Goal: Book appointment/travel/reservation

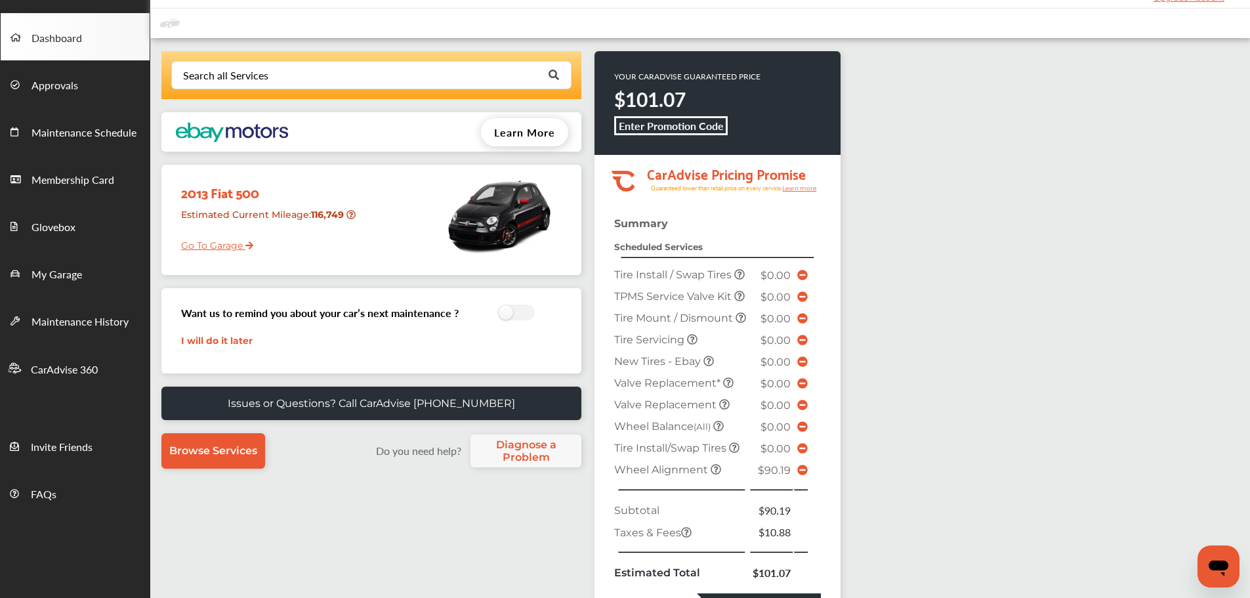
scroll to position [66, 0]
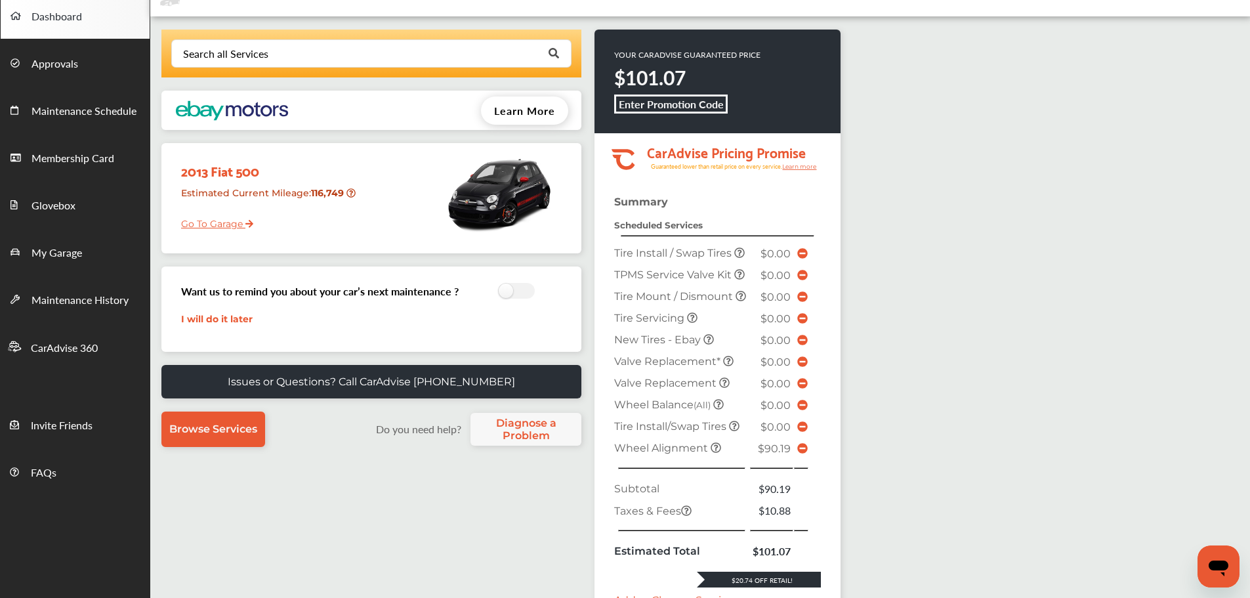
click at [223, 228] on link "Go To Garage" at bounding box center [212, 220] width 82 height 25
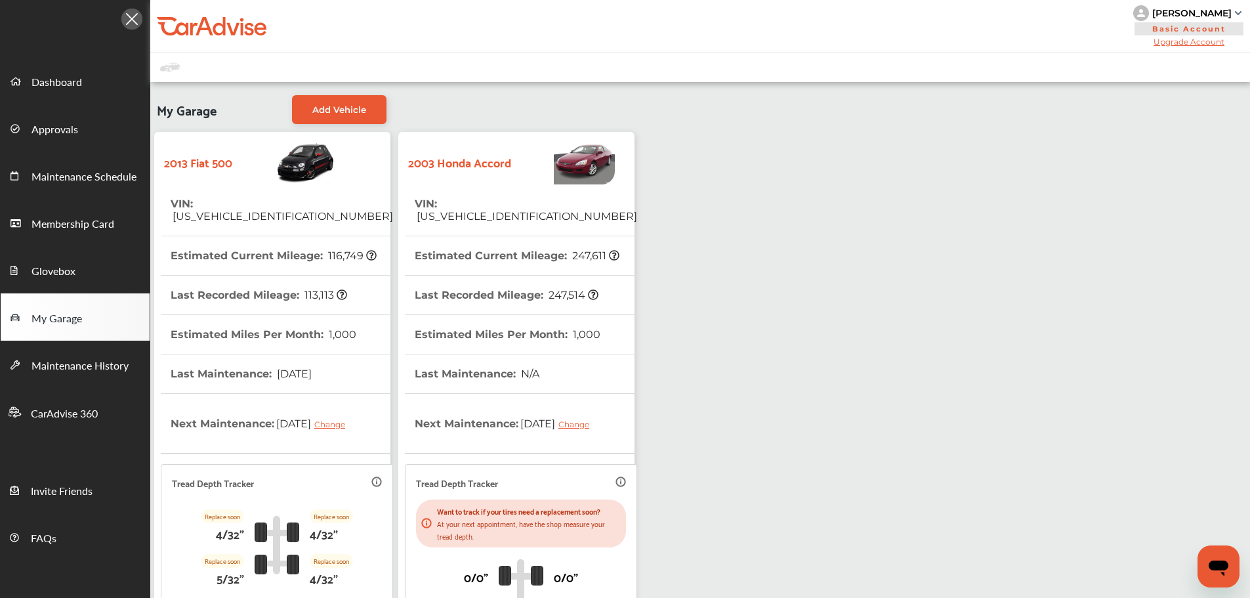
click at [535, 217] on th "VIN : [US_VEHICLE_IDENTIFICATION_NUMBER]" at bounding box center [526, 209] width 222 height 51
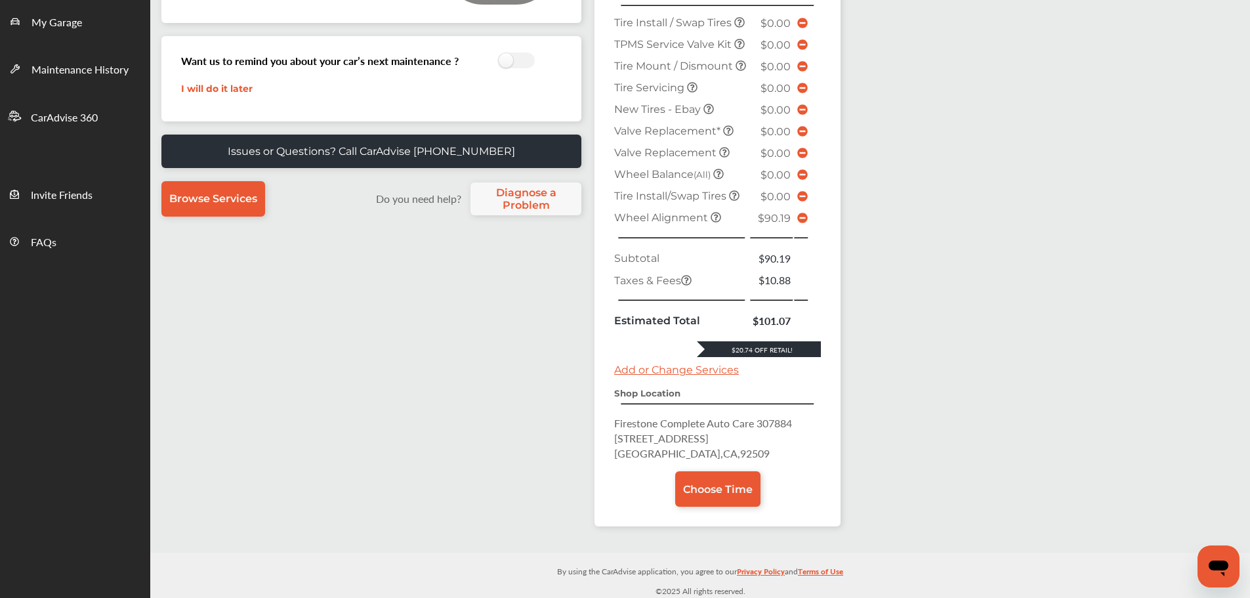
scroll to position [328, 0]
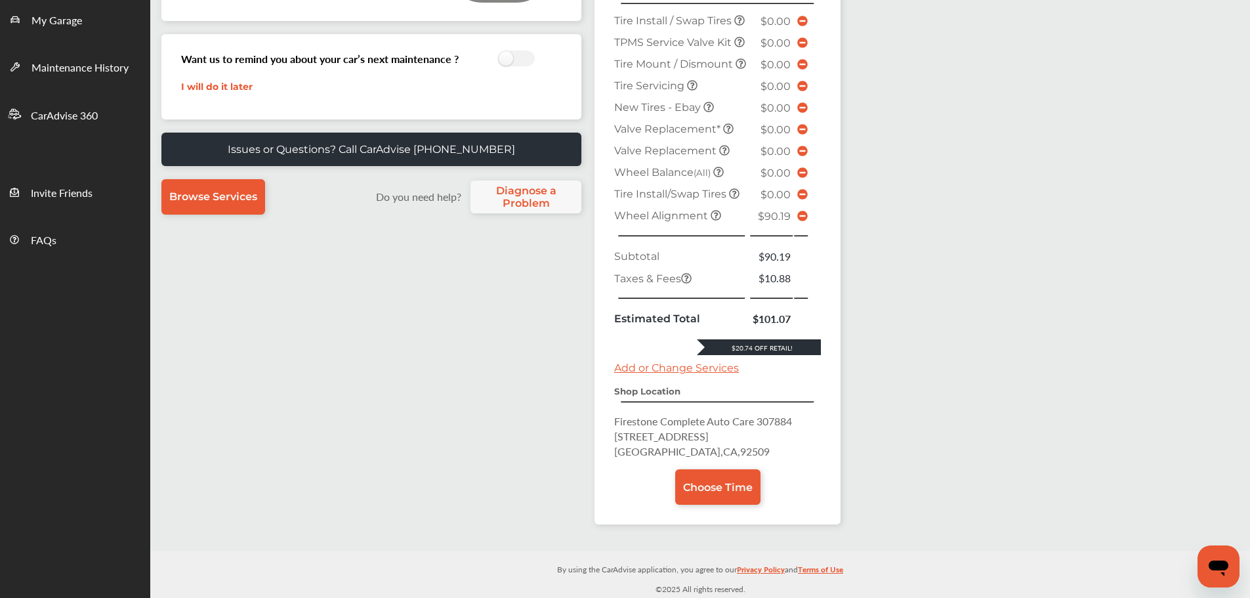
click at [703, 493] on link "Choose Time" at bounding box center [717, 486] width 85 height 35
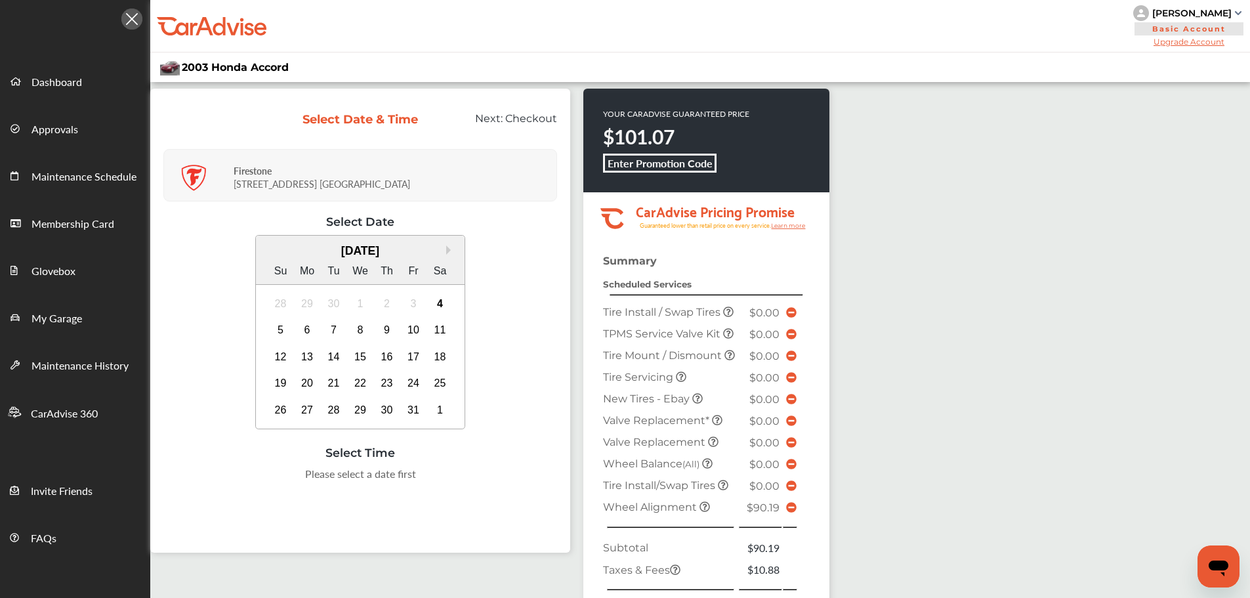
click at [339, 332] on div "7" at bounding box center [333, 330] width 21 height 21
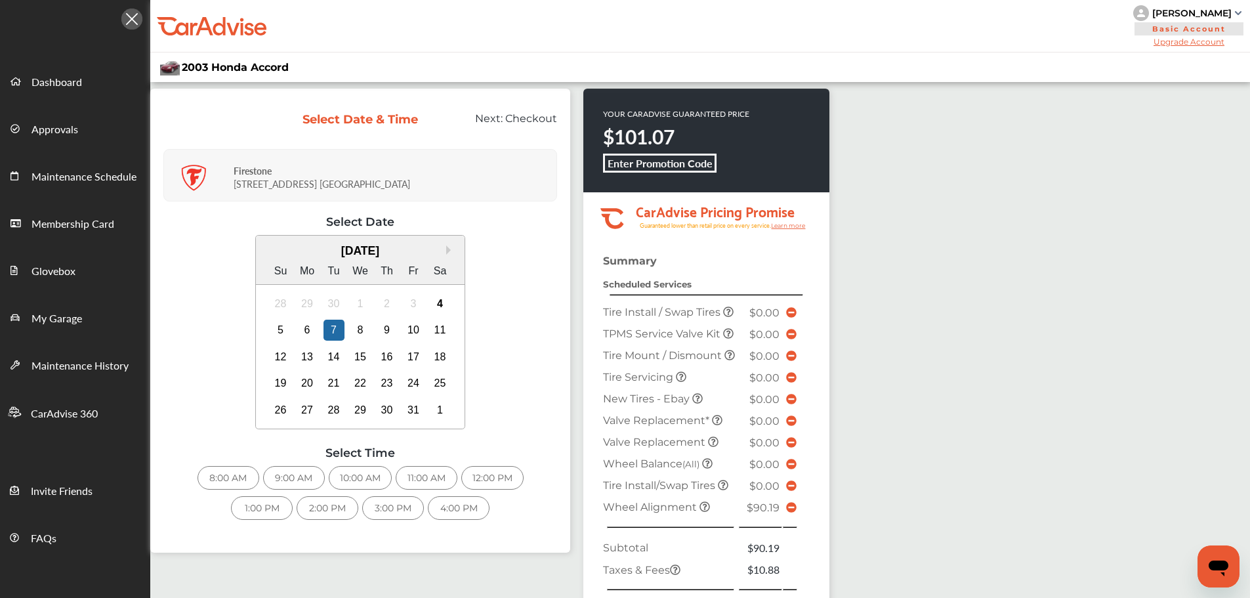
click at [228, 476] on div "8:00 AM" at bounding box center [228, 478] width 62 height 24
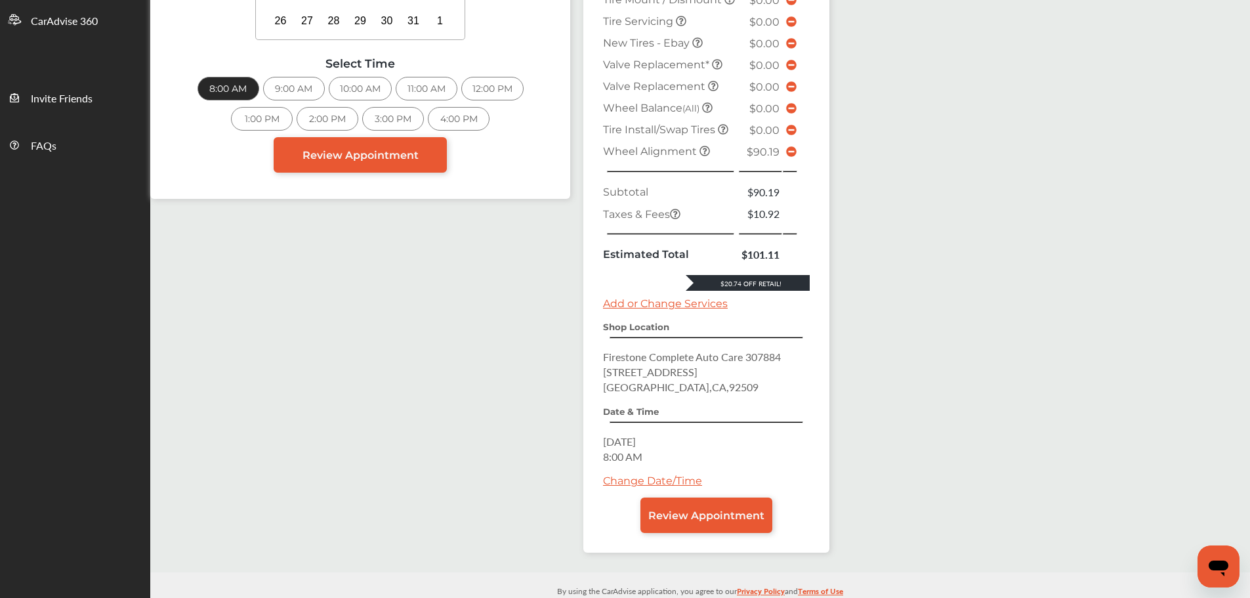
scroll to position [444, 0]
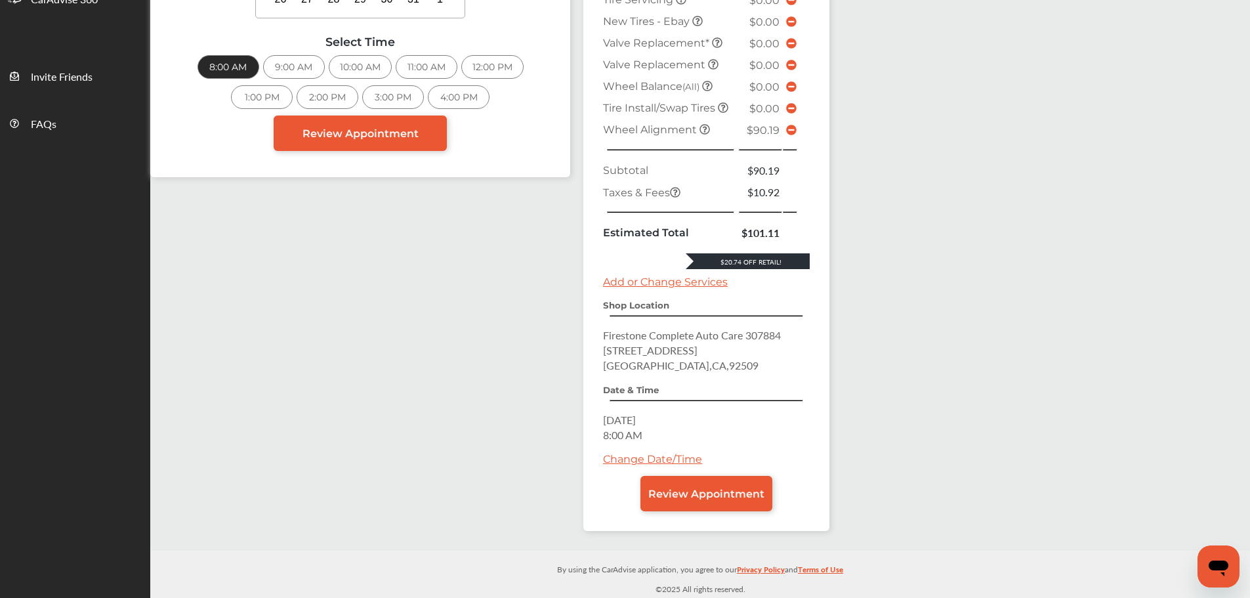
click at [681, 498] on span "Review Appointment" at bounding box center [706, 493] width 116 height 12
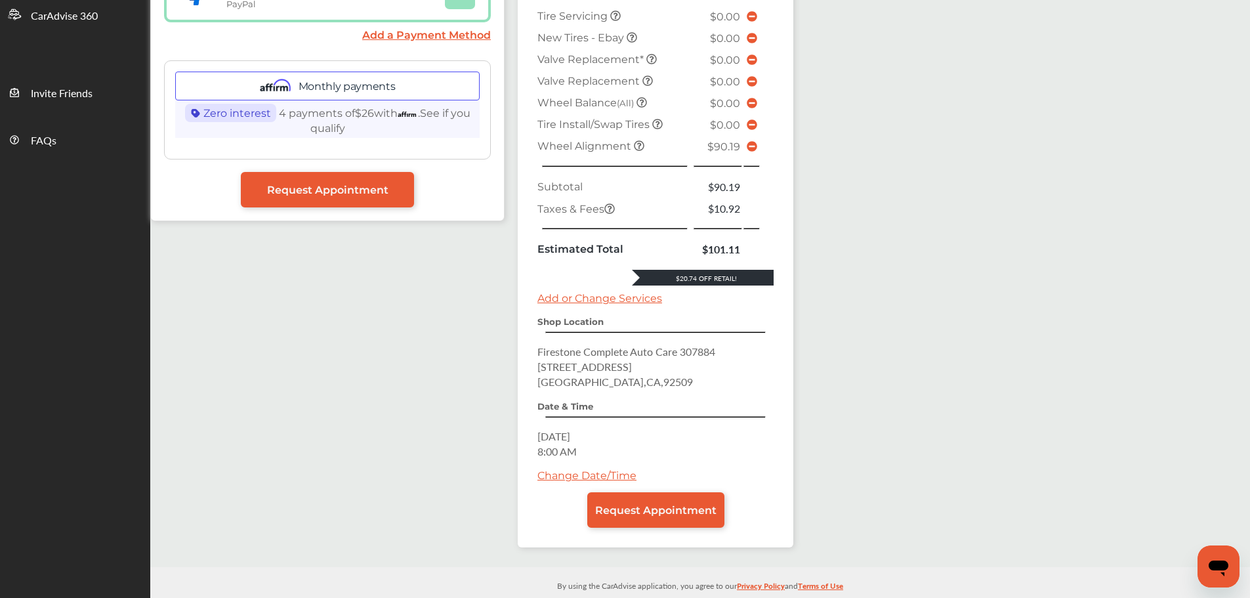
scroll to position [414, 0]
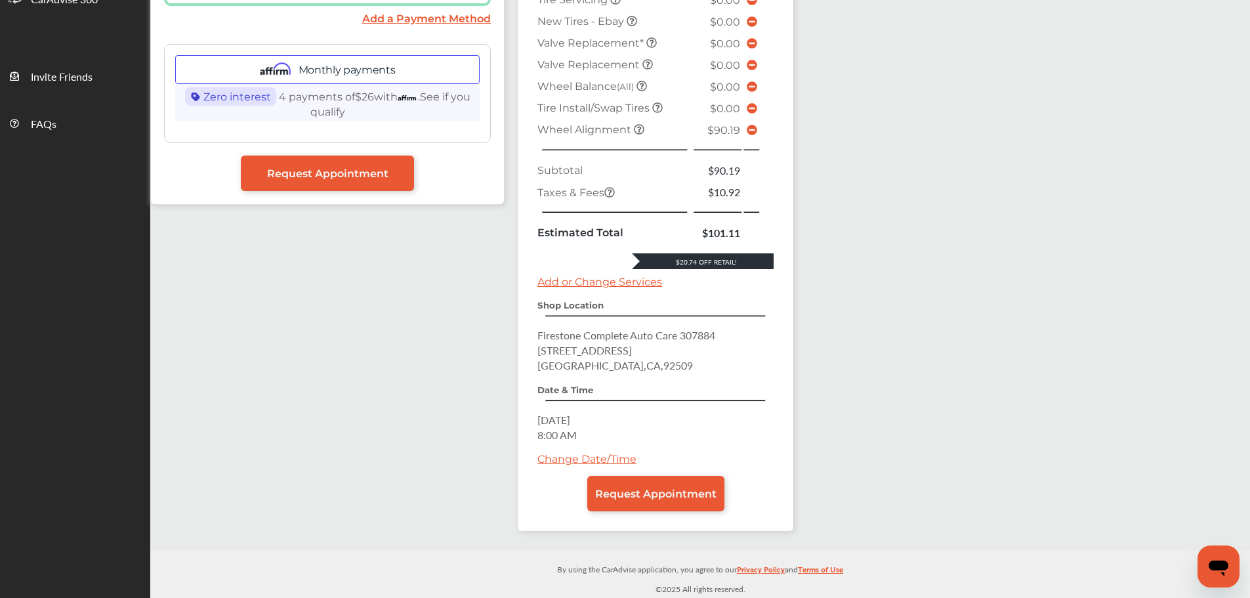
click at [681, 498] on span "Request Appointment" at bounding box center [655, 493] width 121 height 12
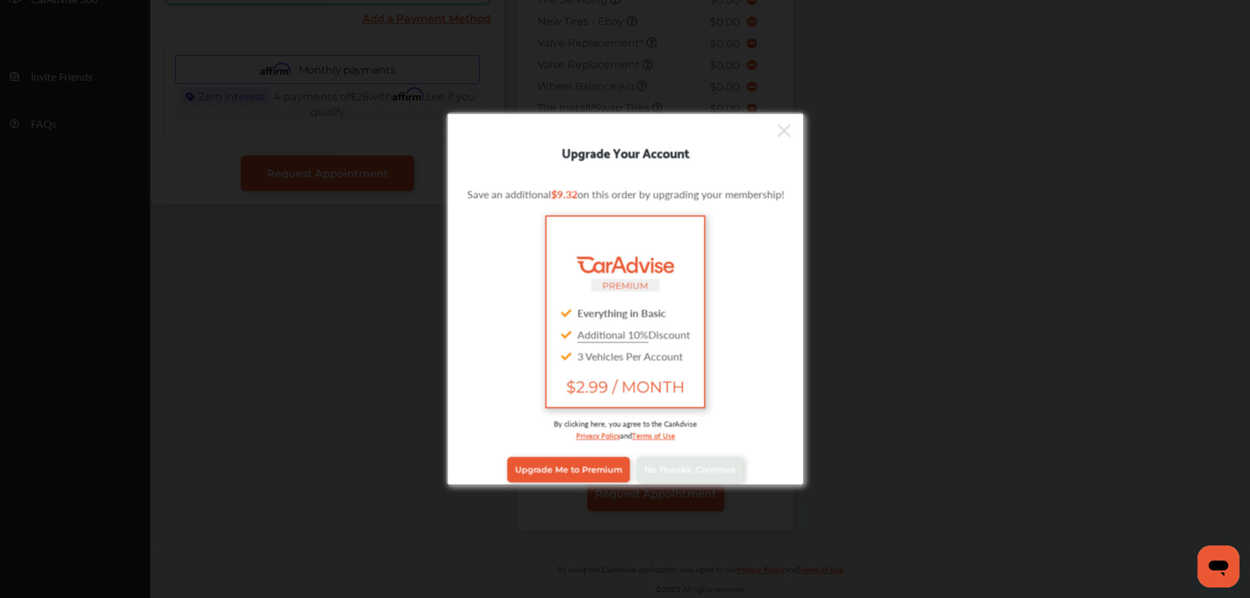
click at [701, 465] on span "No Thanks, Continue" at bounding box center [689, 470] width 91 height 10
